Goal: Information Seeking & Learning: Learn about a topic

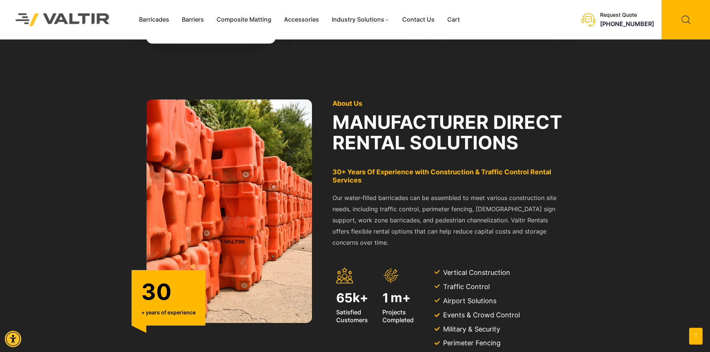
scroll to position [782, 0]
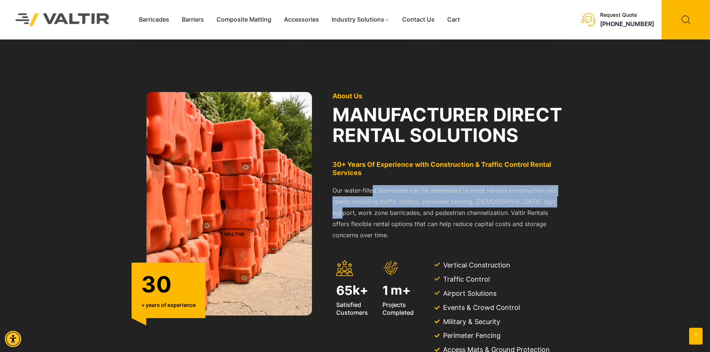
drag, startPoint x: 371, startPoint y: 183, endPoint x: 552, endPoint y: 196, distance: 180.8
click at [554, 196] on p "Our water-filled barricades can be assembled to meet various construction site …" at bounding box center [447, 213] width 231 height 56
click at [552, 196] on p "Our water-filled barricades can be assembled to meet various construction site …" at bounding box center [447, 213] width 231 height 56
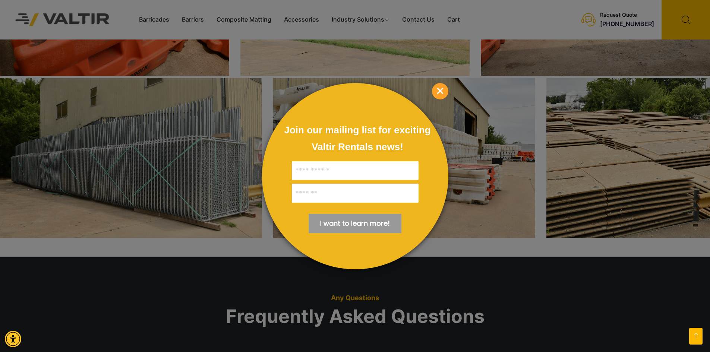
scroll to position [1378, 0]
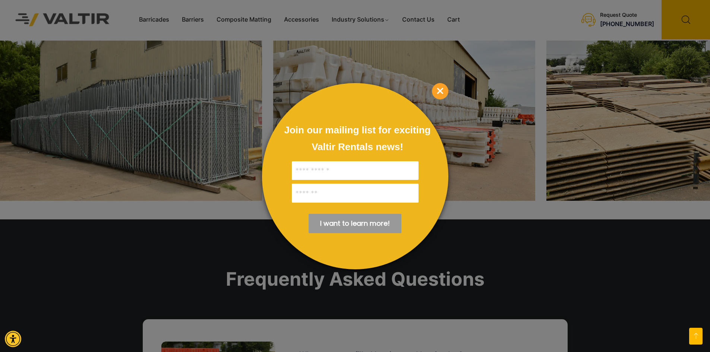
click at [435, 94] on span "×" at bounding box center [440, 91] width 16 height 16
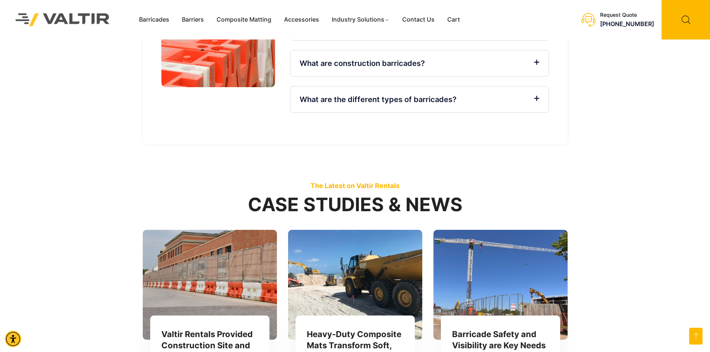
scroll to position [1937, 0]
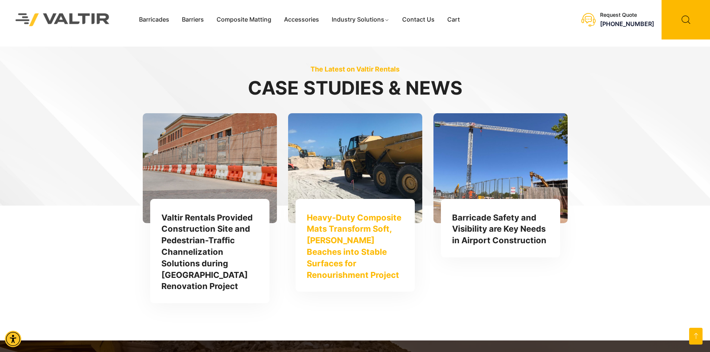
click at [348, 213] on link "Heavy-Duty Composite Mats Transform Soft, [PERSON_NAME] Beaches into Stable Sur…" at bounding box center [354, 246] width 95 height 67
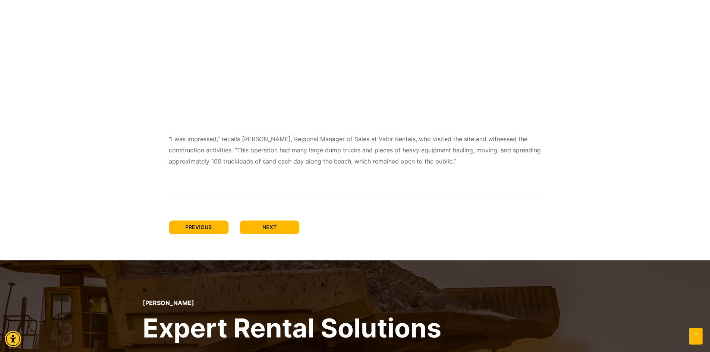
scroll to position [729, 0]
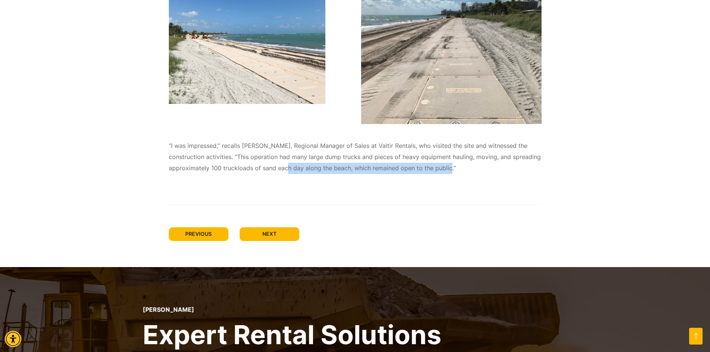
drag, startPoint x: 456, startPoint y: 168, endPoint x: 292, endPoint y: 175, distance: 163.7
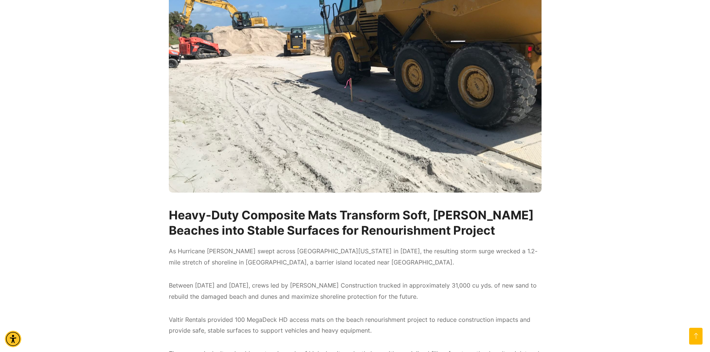
scroll to position [0, 0]
